Goal: Task Accomplishment & Management: Use online tool/utility

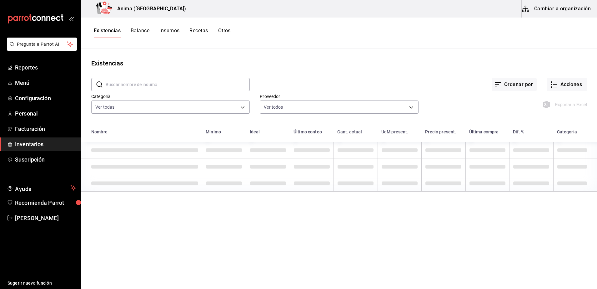
click at [33, 148] on span "Inventarios" at bounding box center [45, 144] width 61 height 8
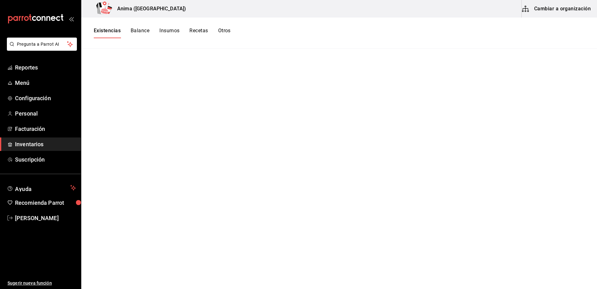
click at [42, 145] on span "Inventarios" at bounding box center [45, 144] width 61 height 8
click at [110, 30] on button "Existencias" at bounding box center [107, 33] width 27 height 11
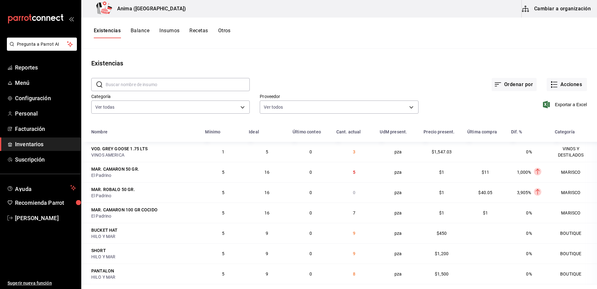
click at [159, 89] on input "text" at bounding box center [178, 84] width 144 height 13
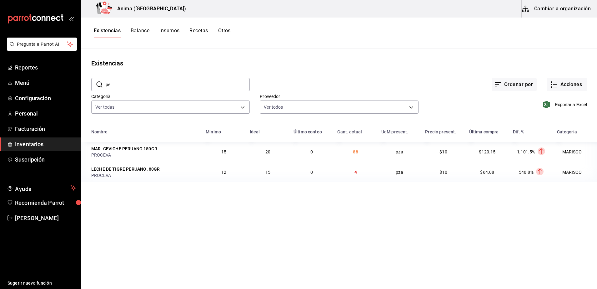
type input "p"
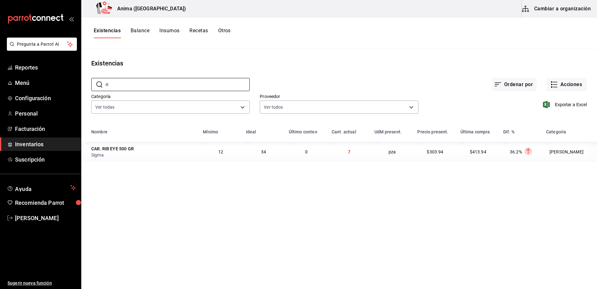
type input "r"
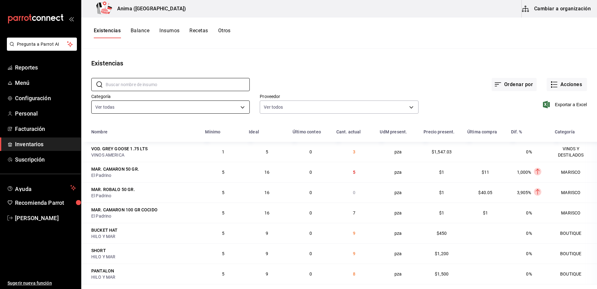
click at [186, 109] on body "Pregunta a Parrot AI Reportes Menú Configuración Personal Facturación Inventari…" at bounding box center [298, 142] width 597 height 284
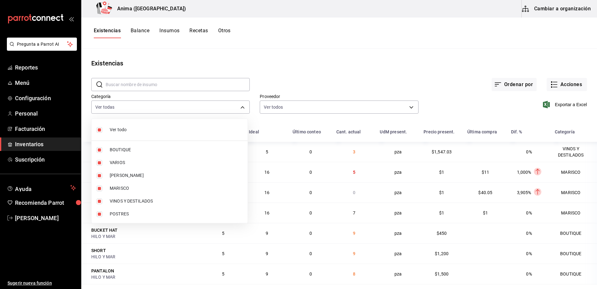
click at [140, 134] on li "Ver todo" at bounding box center [170, 129] width 156 height 17
checkbox input "false"
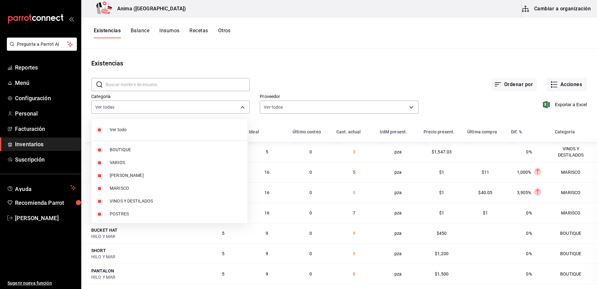
checkbox input "false"
click at [131, 189] on span "MARISCO" at bounding box center [176, 188] width 133 height 7
type input "e4a6aad4-6442-4f1c-ab70-50dba9de60d7"
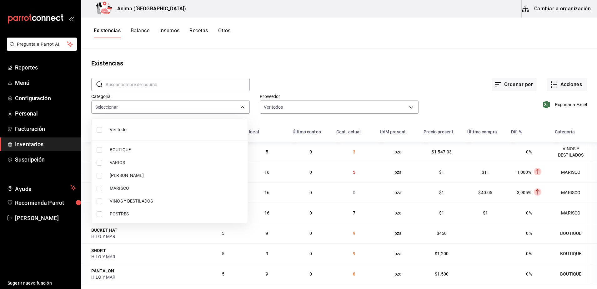
checkbox input "true"
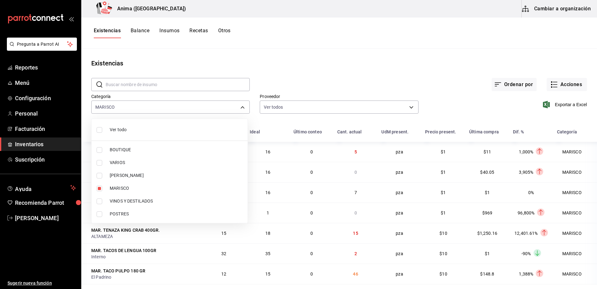
click at [455, 93] on div at bounding box center [298, 144] width 597 height 289
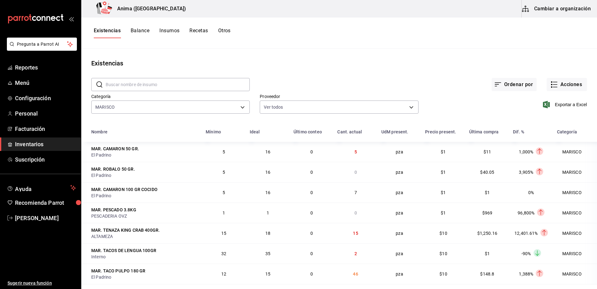
click at [220, 78] on input "text" at bounding box center [178, 84] width 144 height 13
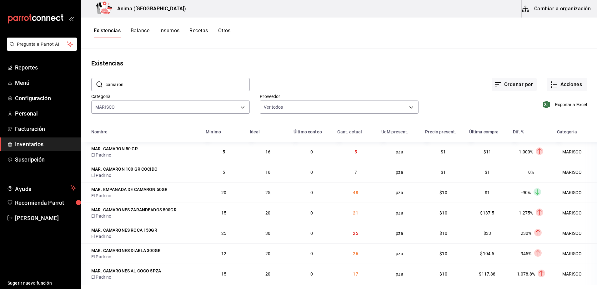
click at [189, 84] on input "camaron" at bounding box center [178, 84] width 144 height 13
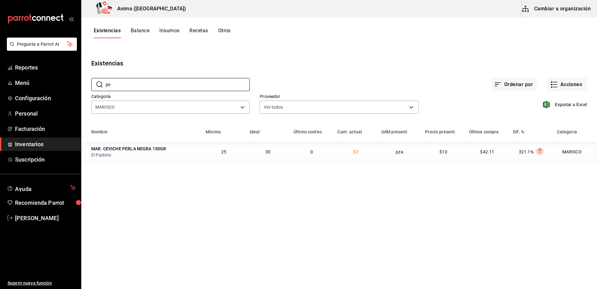
type input "p"
type input "g"
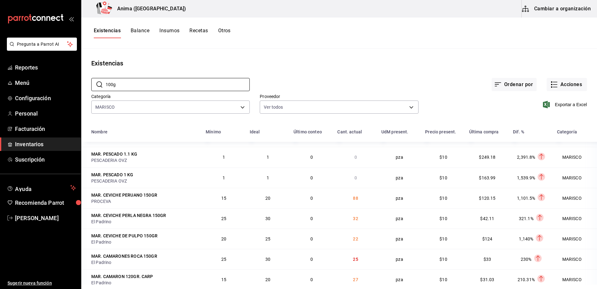
scroll to position [332, 0]
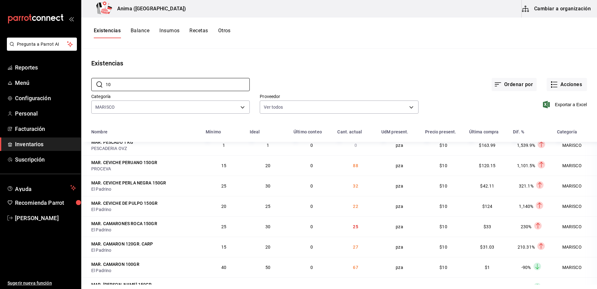
type input "1"
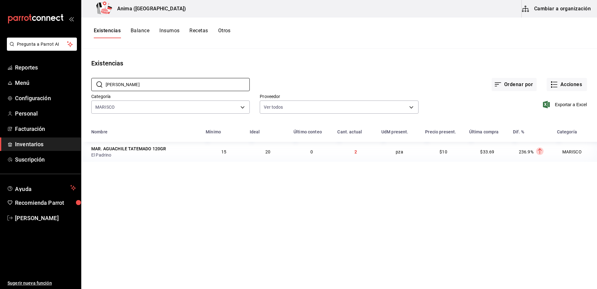
scroll to position [0, 0]
type input "t"
type input "c"
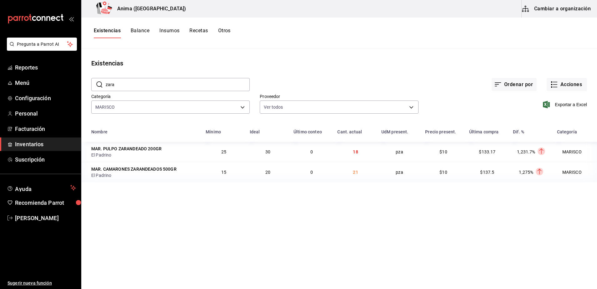
click at [130, 80] on input "zara" at bounding box center [178, 84] width 144 height 13
type input "c"
click at [188, 84] on input "lang" at bounding box center [178, 84] width 144 height 13
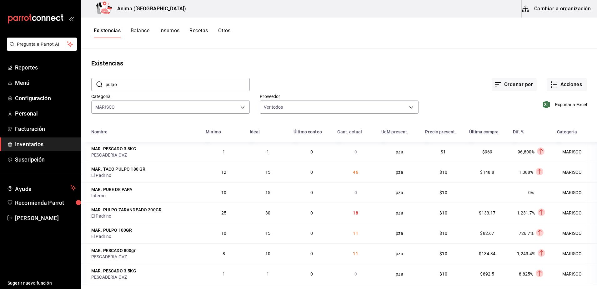
type input "pulpo"
